Goal: Navigation & Orientation: Find specific page/section

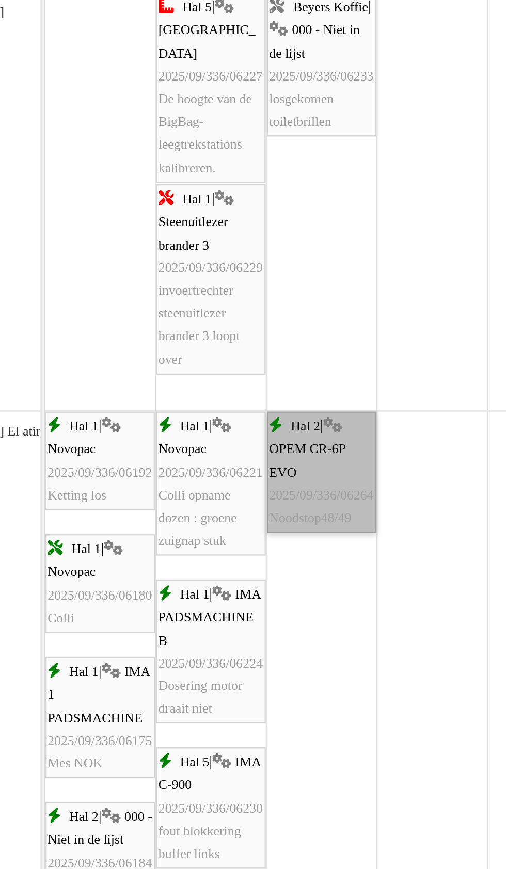
click at [278, 354] on link "Hal 2 | OPEM CR-6P EVO 2025/09/336/06264 Noodstop48/49" at bounding box center [273, 351] width 47 height 53
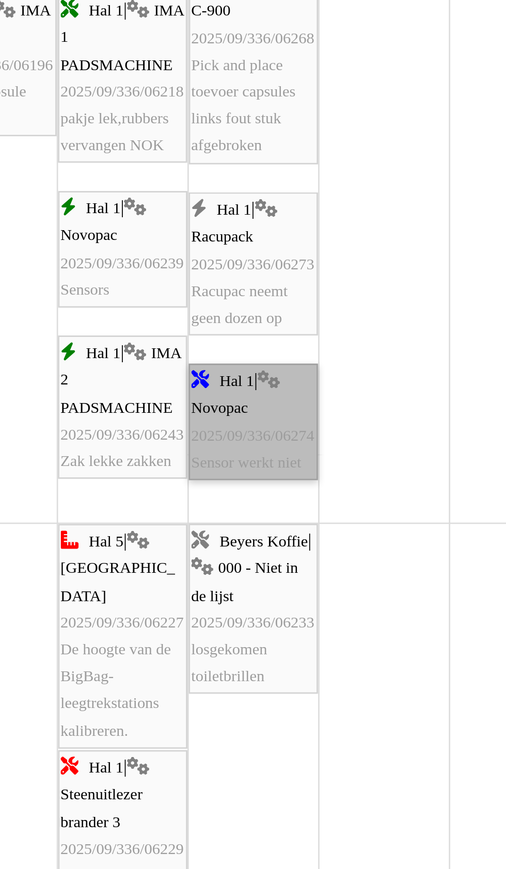
click at [270, 323] on link "Hal 1 | Novopac 2025/09/336/06274 Sensor werkt niet" at bounding box center [273, 318] width 47 height 43
